Goal: Information Seeking & Learning: Learn about a topic

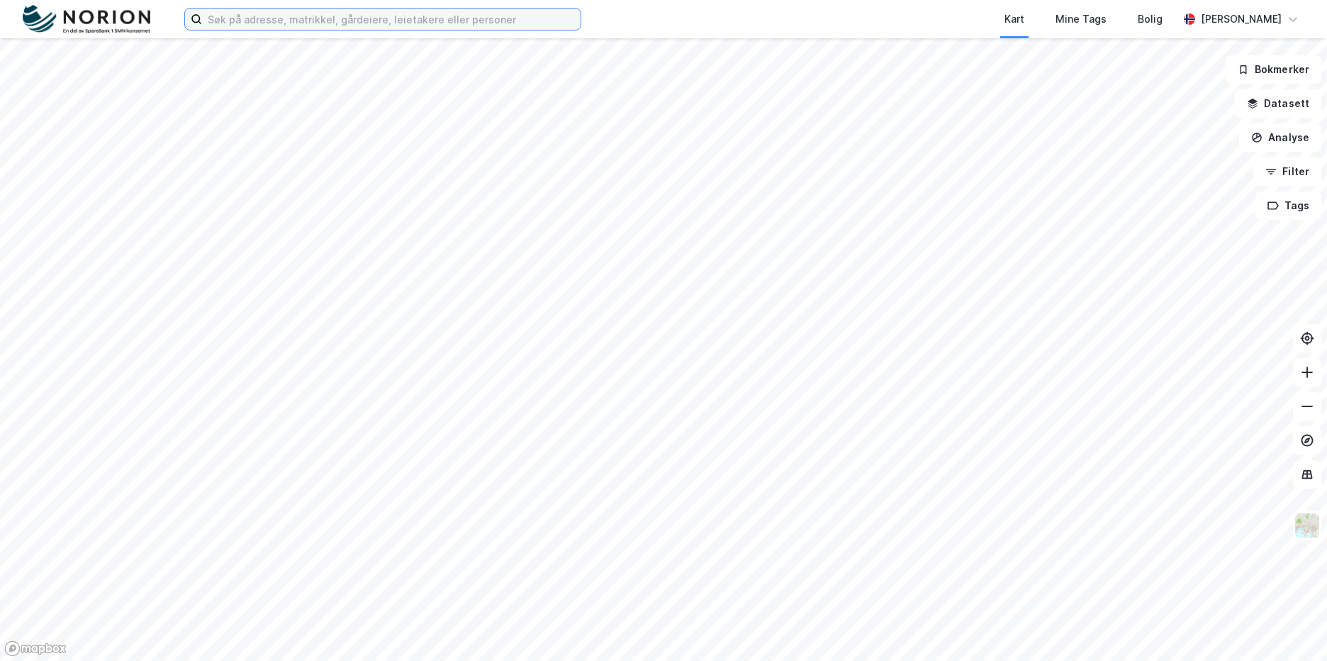
drag, startPoint x: 257, startPoint y: 30, endPoint x: 276, endPoint y: 19, distance: 22.5
click at [276, 19] on input at bounding box center [391, 19] width 378 height 21
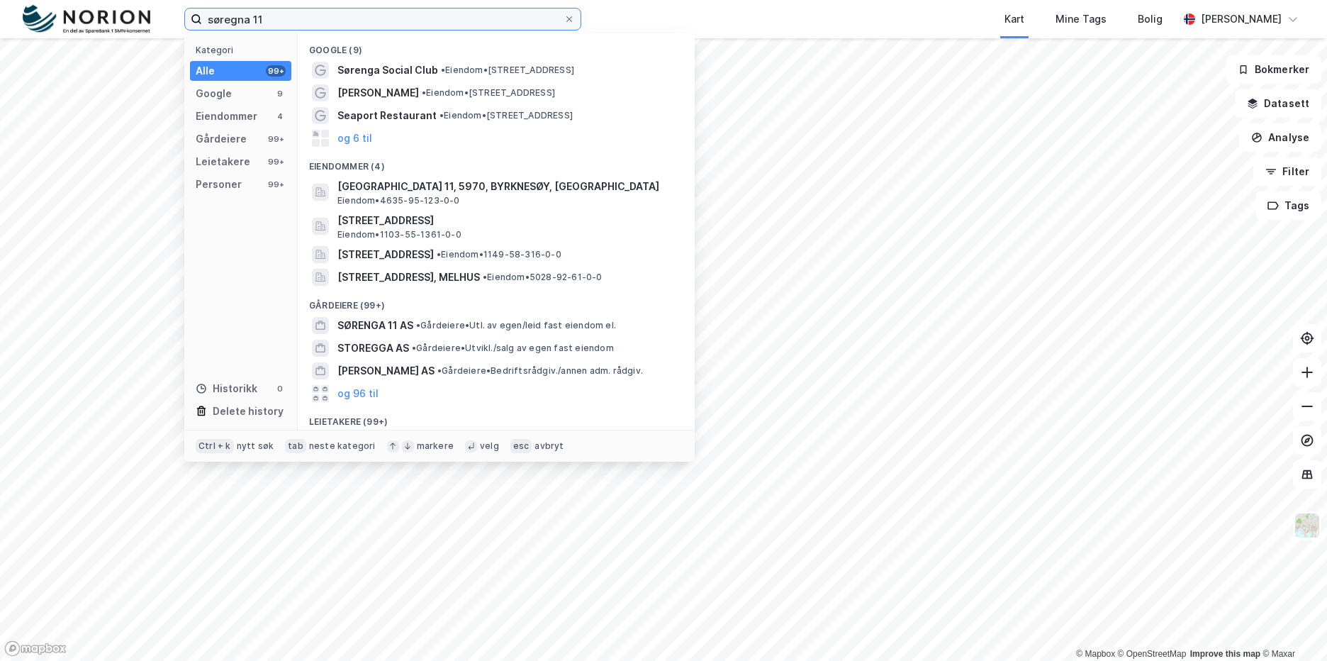
click at [235, 23] on input "søregna 11" at bounding box center [382, 19] width 361 height 21
type input "søregna 11"
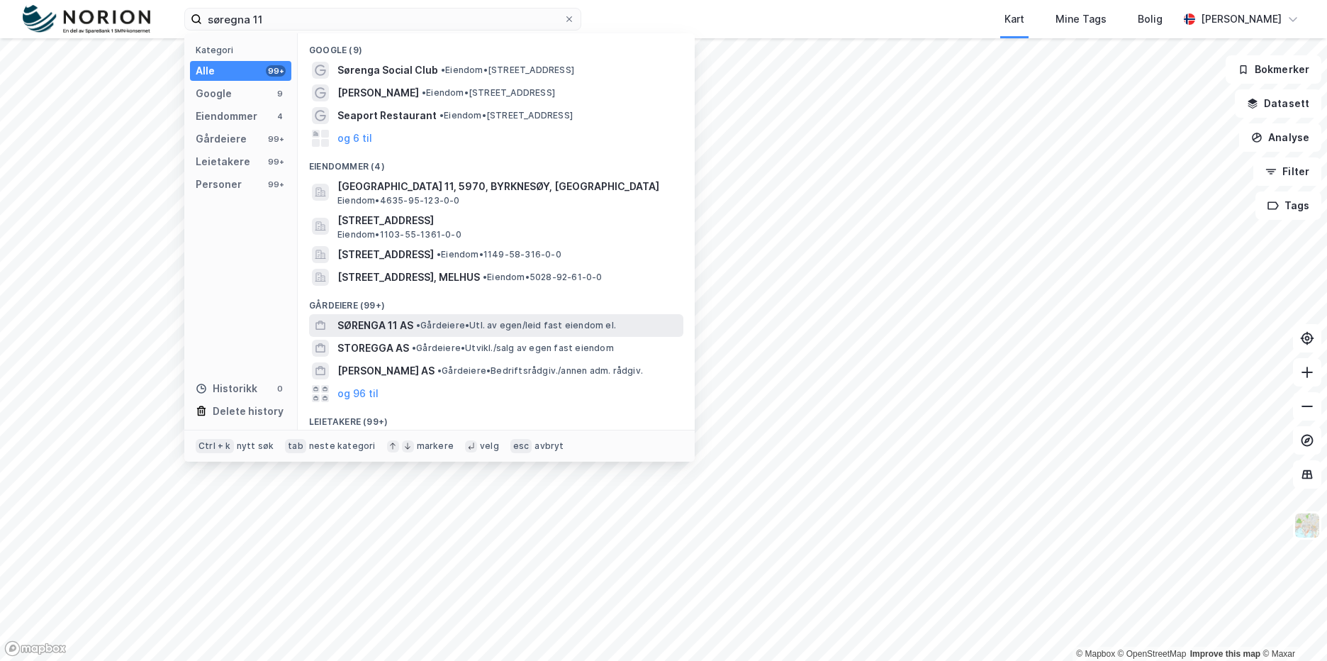
click at [434, 320] on span "• Gårdeiere • Utl. av egen/leid fast eiendom el." at bounding box center [516, 325] width 200 height 11
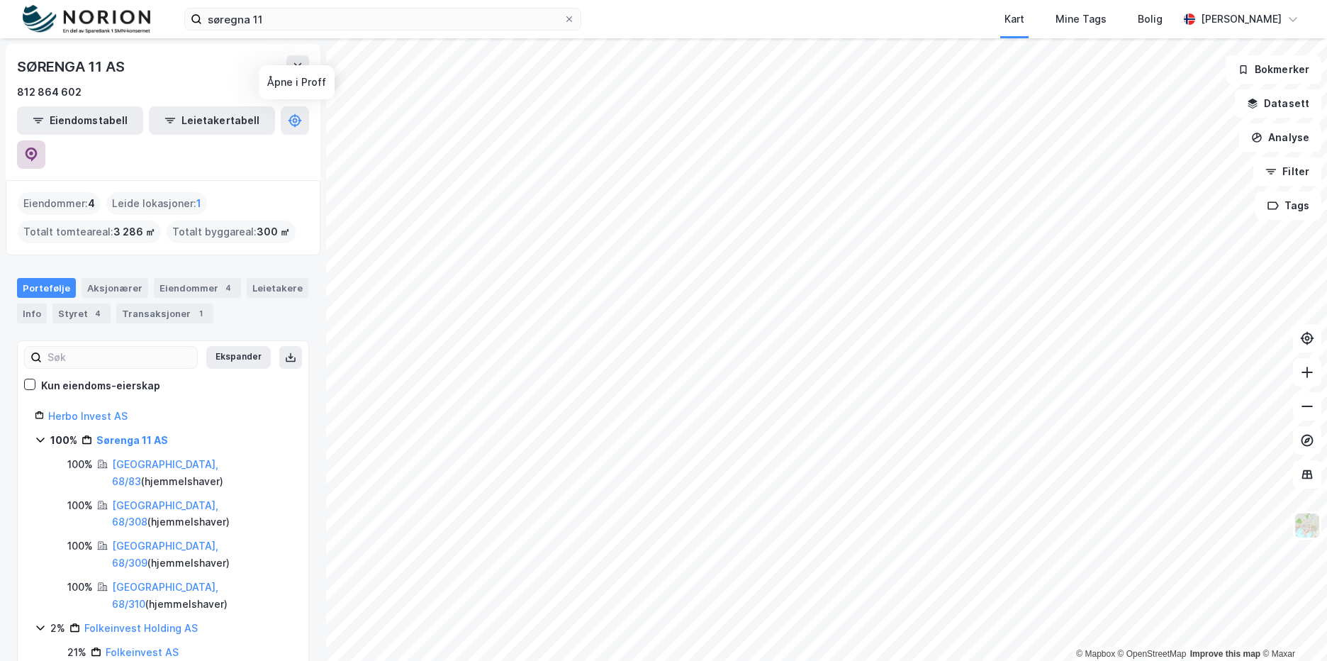
click at [45, 140] on button at bounding box center [31, 154] width 28 height 28
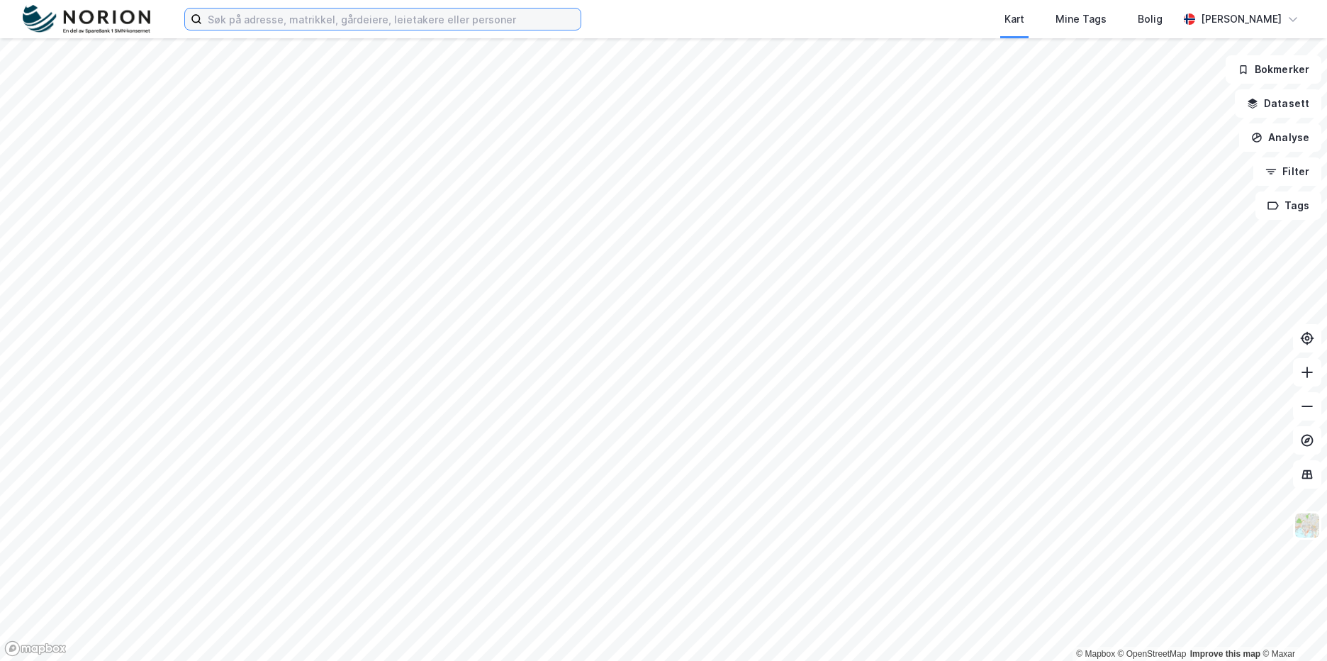
click at [350, 21] on input at bounding box center [391, 19] width 378 height 21
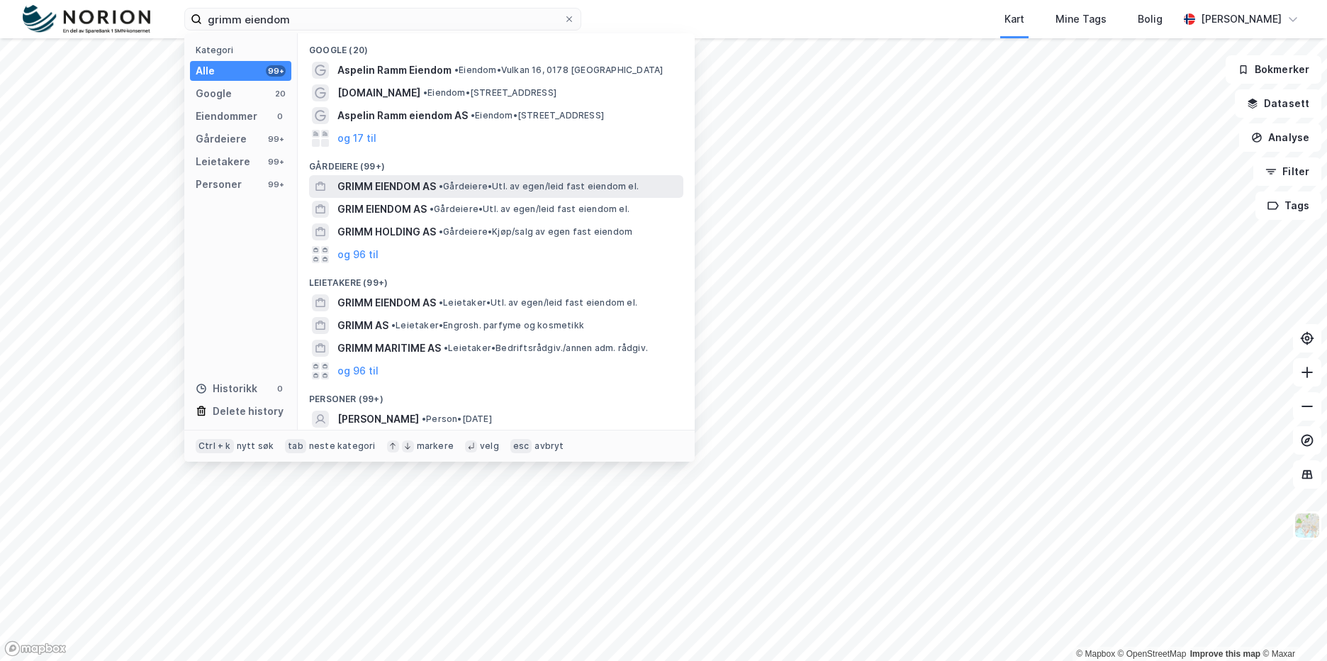
click at [511, 189] on span "• Gårdeiere • Utl. av egen/leid fast eiendom el." at bounding box center [539, 186] width 200 height 11
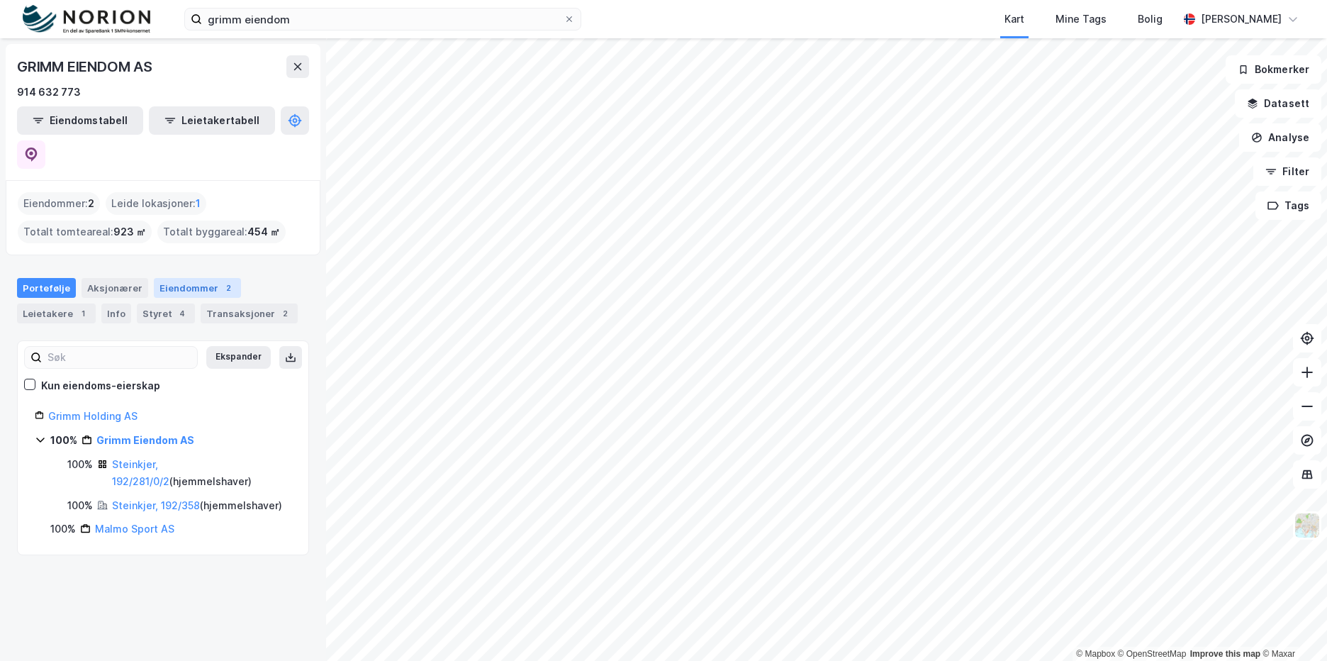
click at [193, 278] on div "Eiendommer 2" at bounding box center [197, 288] width 87 height 20
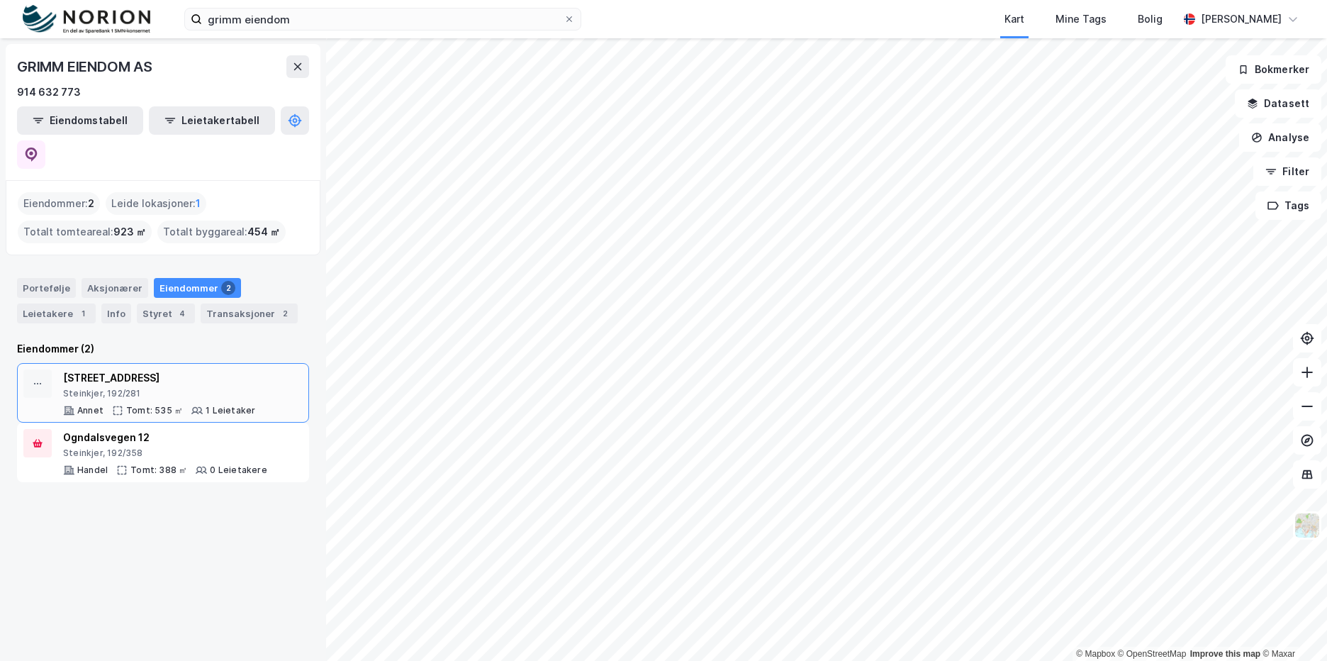
click at [217, 388] on div "Steinkjer, 192/281" at bounding box center [159, 393] width 192 height 11
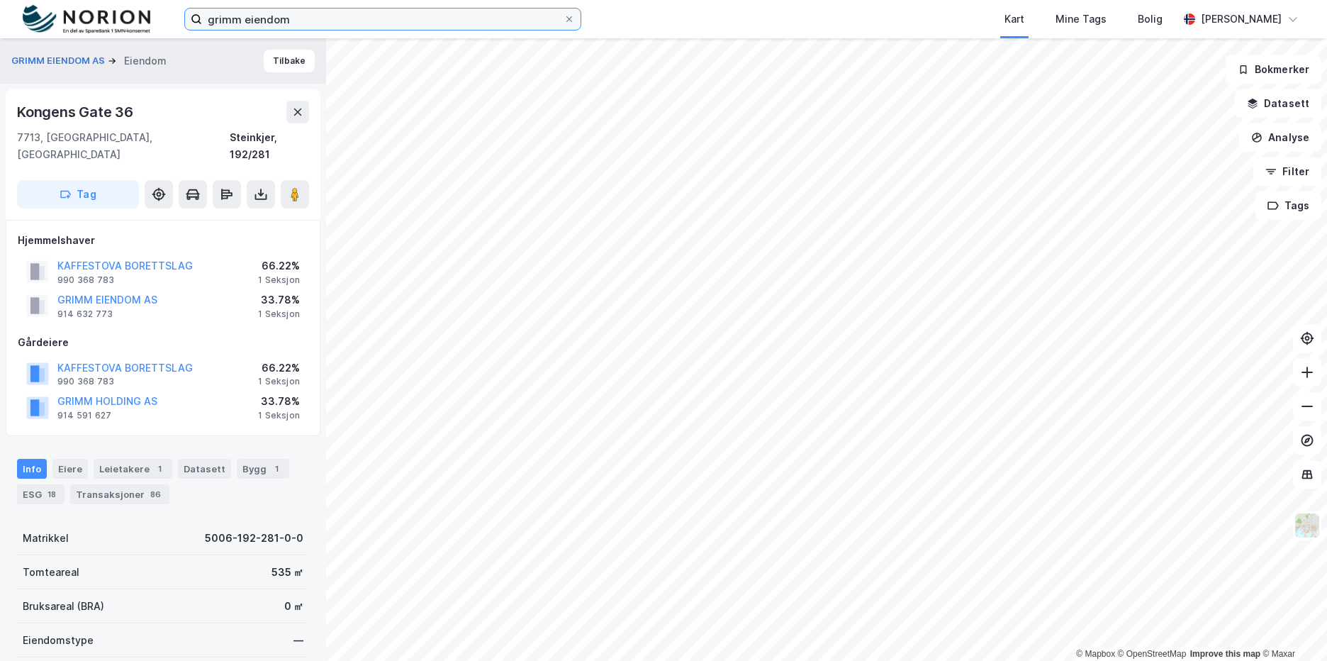
click at [346, 26] on input "grimm eiendom" at bounding box center [382, 19] width 361 height 21
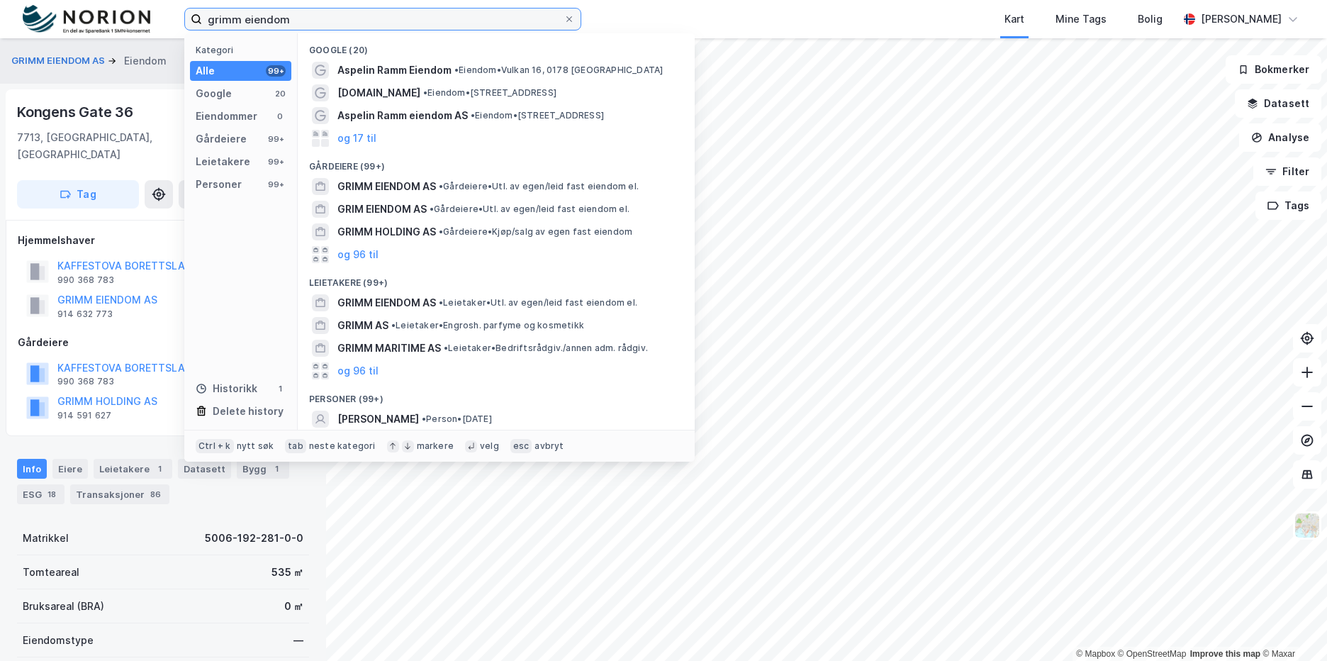
click at [346, 25] on input "grimm eiendom" at bounding box center [382, 19] width 361 height 21
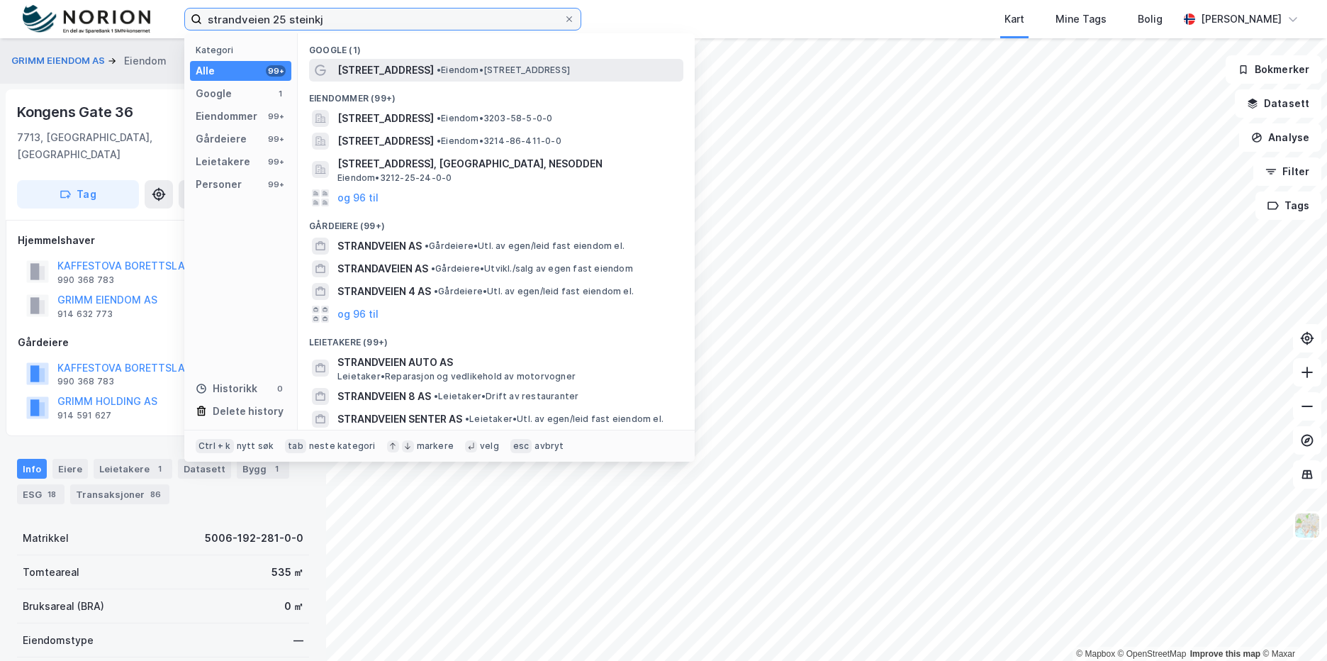
type input "strandveien 25 steinkj"
click at [437, 74] on span "• Eiendom • [STREET_ADDRESS]" at bounding box center [503, 69] width 133 height 11
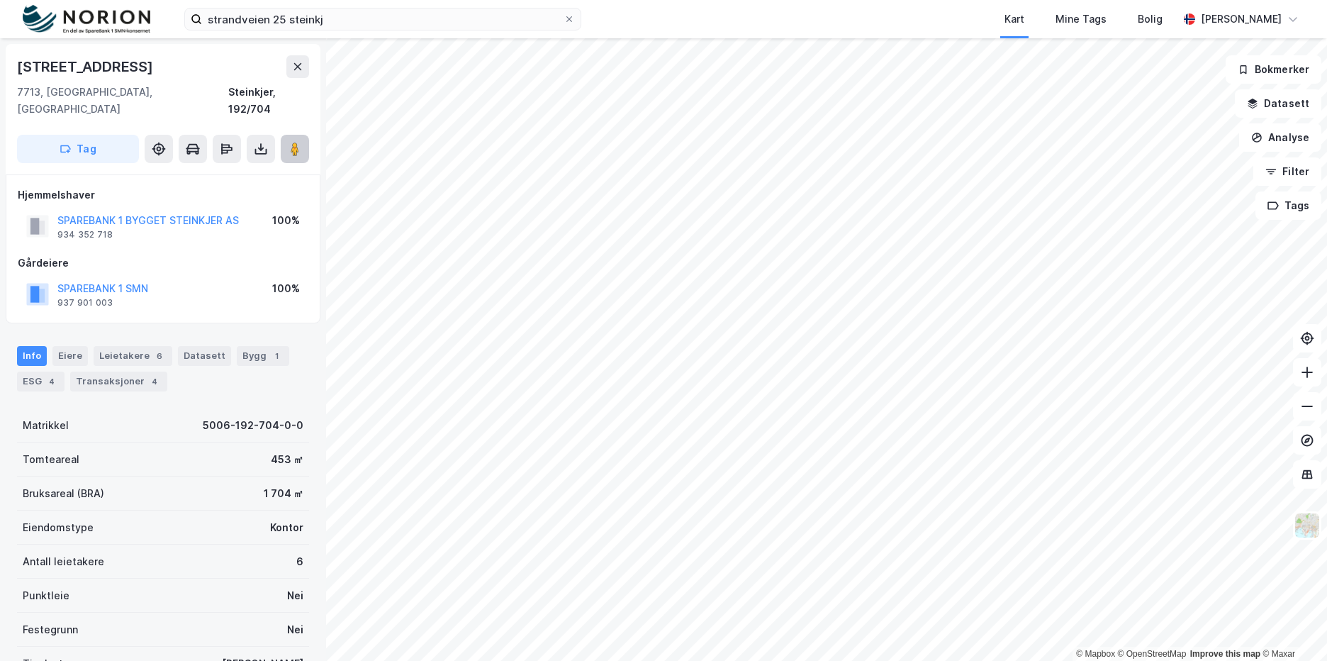
click at [291, 142] on image at bounding box center [295, 149] width 9 height 14
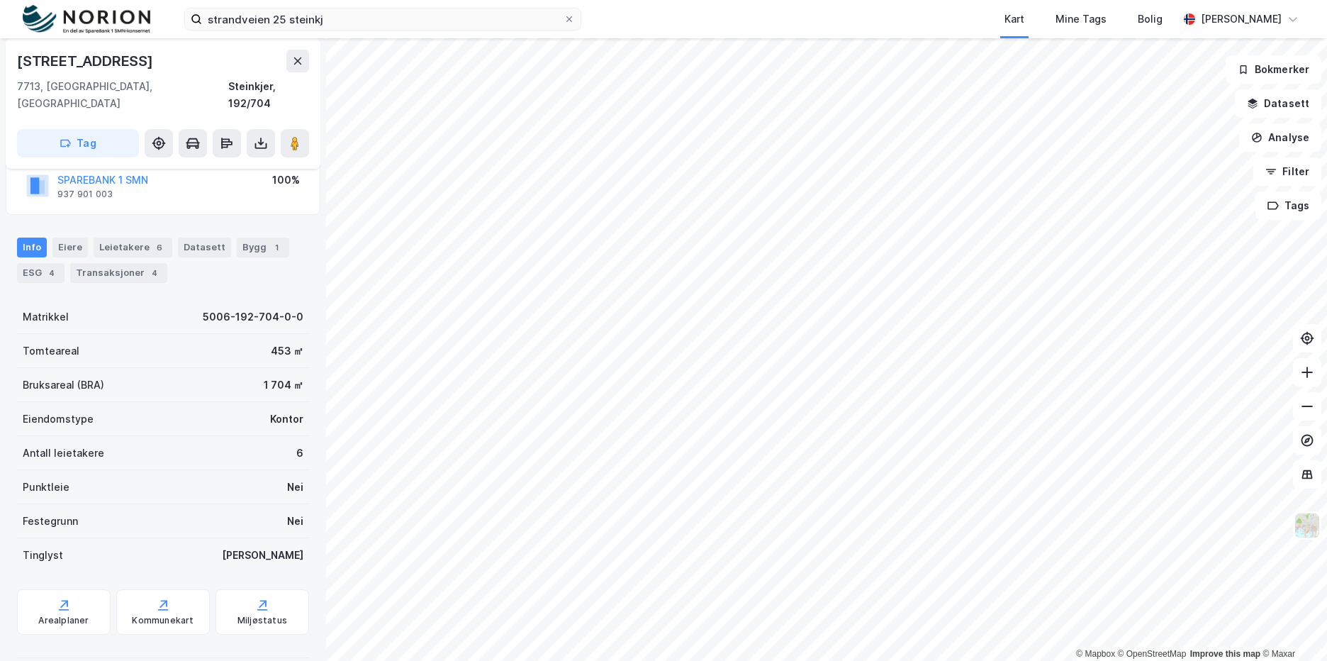
scroll to position [111, 0]
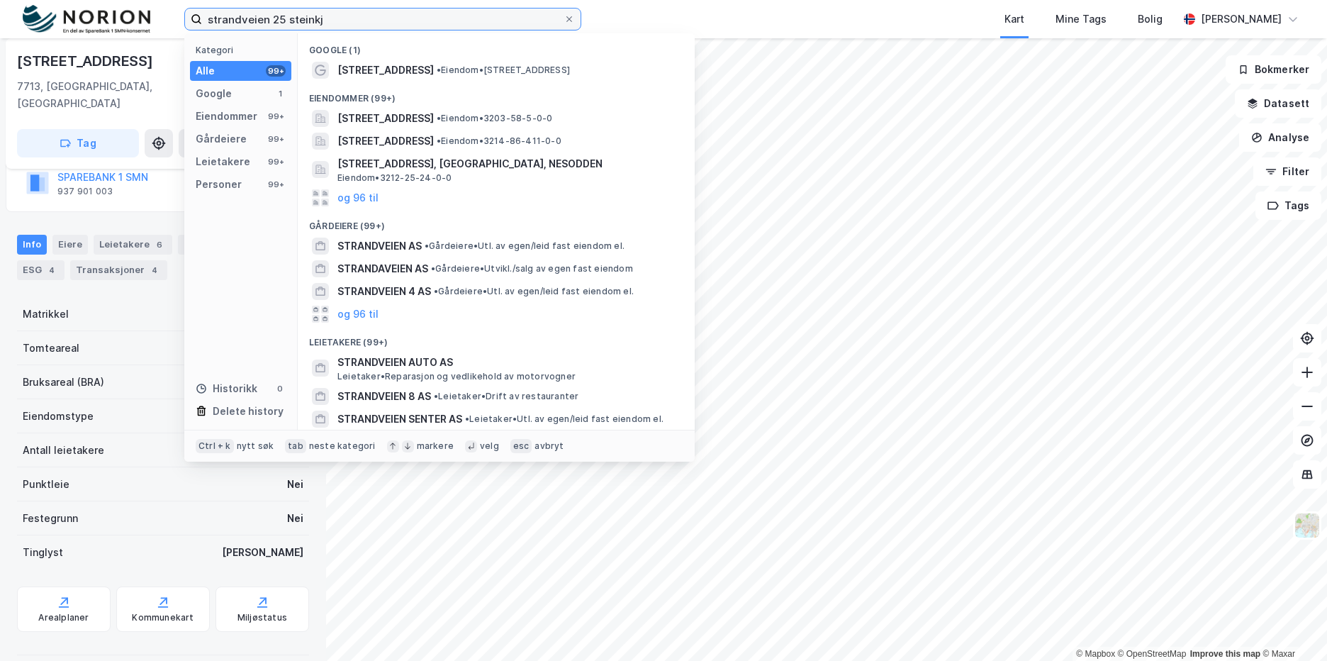
click at [366, 24] on input "strandveien 25 steinkj" at bounding box center [382, 19] width 361 height 21
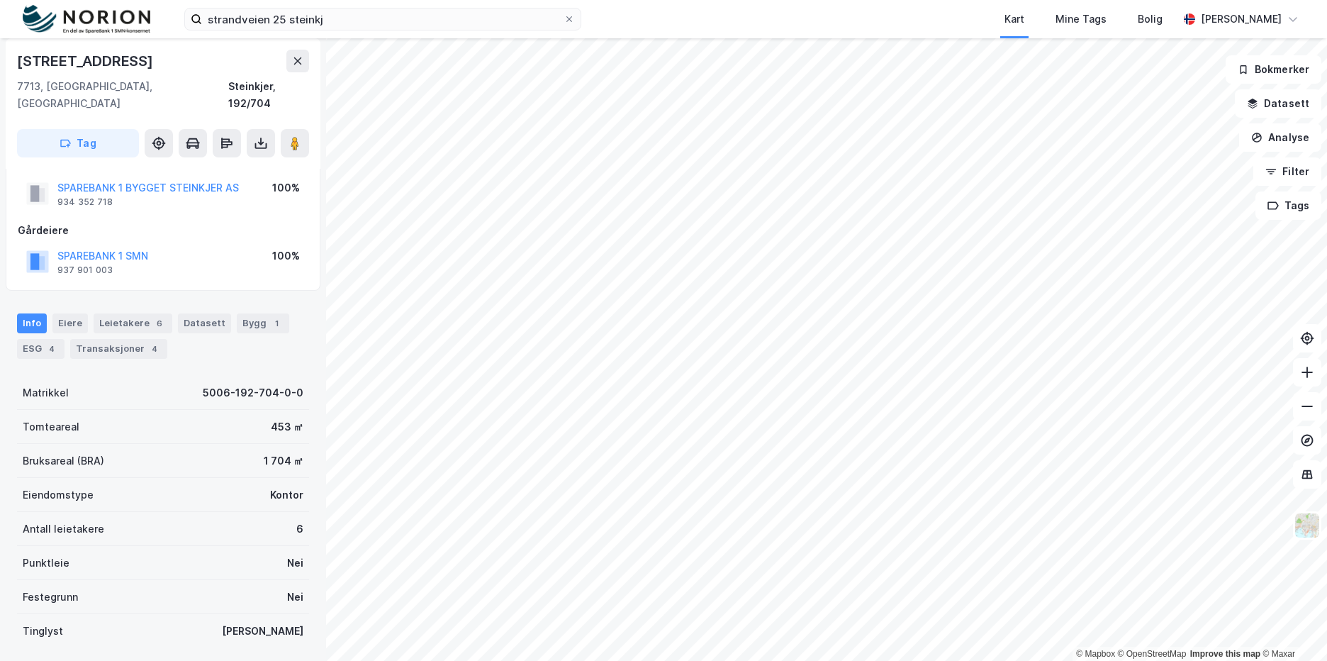
scroll to position [0, 0]
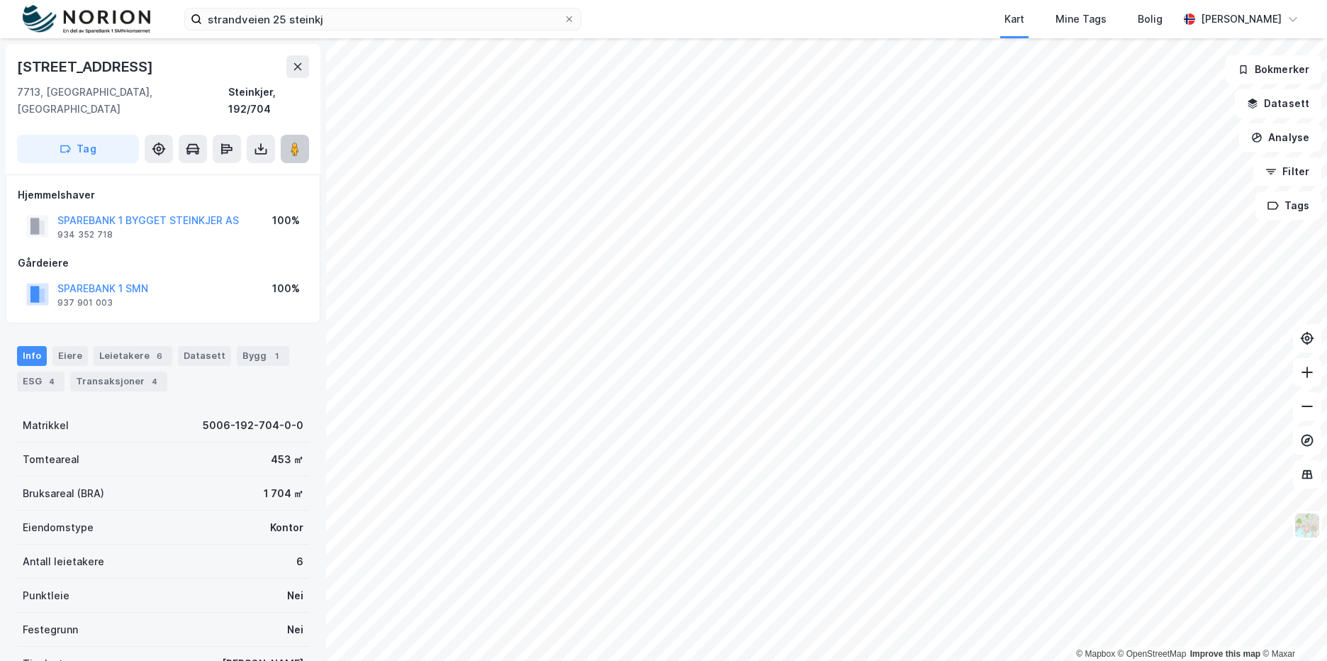
click at [288, 142] on icon at bounding box center [295, 149] width 14 height 14
click at [237, 346] on div "Bygg 1" at bounding box center [263, 356] width 52 height 20
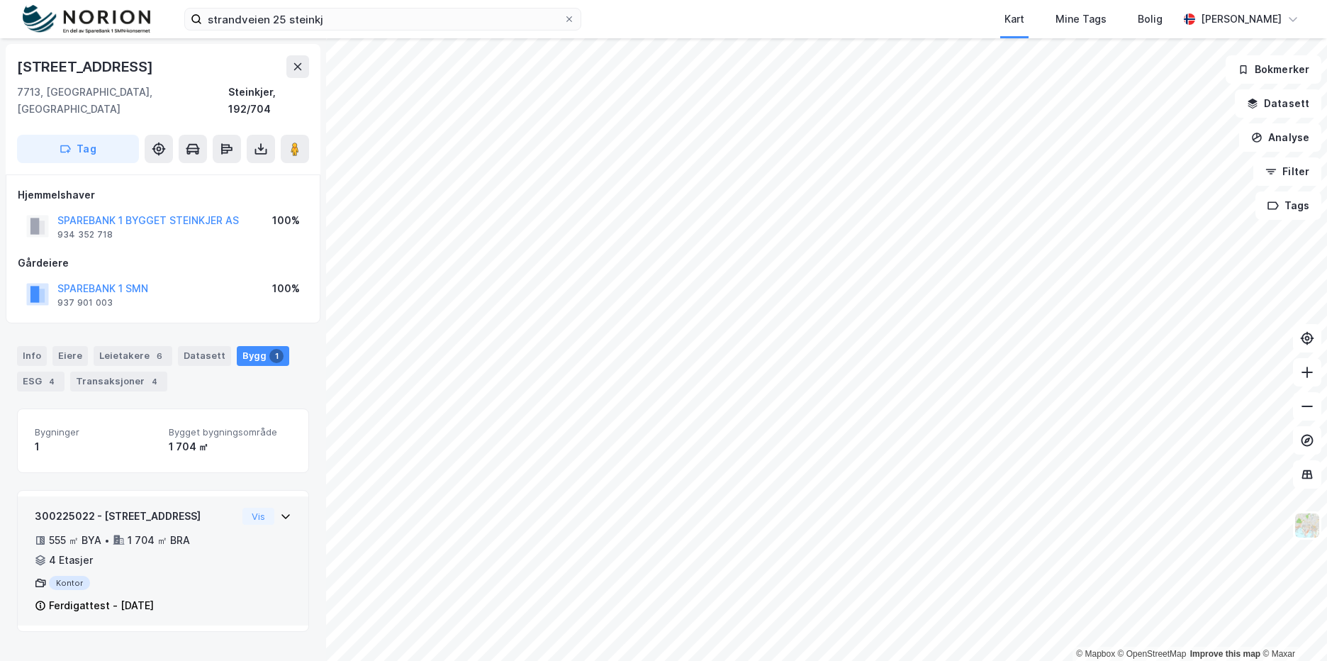
click at [268, 526] on div "300225022 - Strandvegen 25 555 ㎡ BYA • 1 704 ㎡ BRA • 4 Etasjer Kontor Ferdigatt…" at bounding box center [163, 566] width 257 height 118
